Goal: Task Accomplishment & Management: Manage account settings

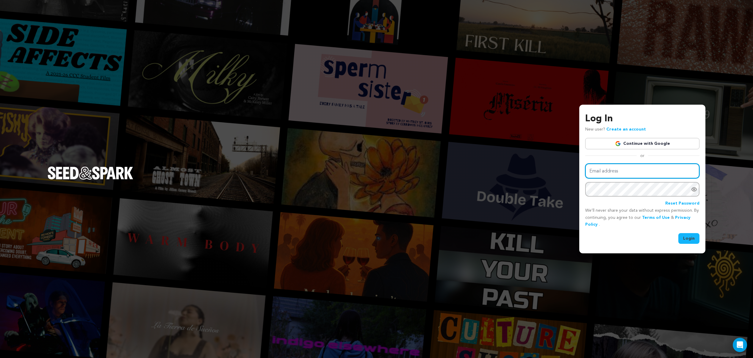
type input "milaknight@icloud.com"
click at [689, 238] on button "Login" at bounding box center [688, 238] width 21 height 11
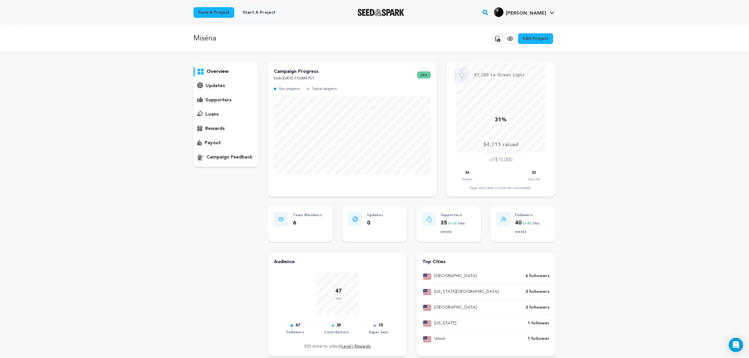
click at [216, 101] on p "supporters" at bounding box center [218, 100] width 26 height 7
